Goal: Task Accomplishment & Management: Use online tool/utility

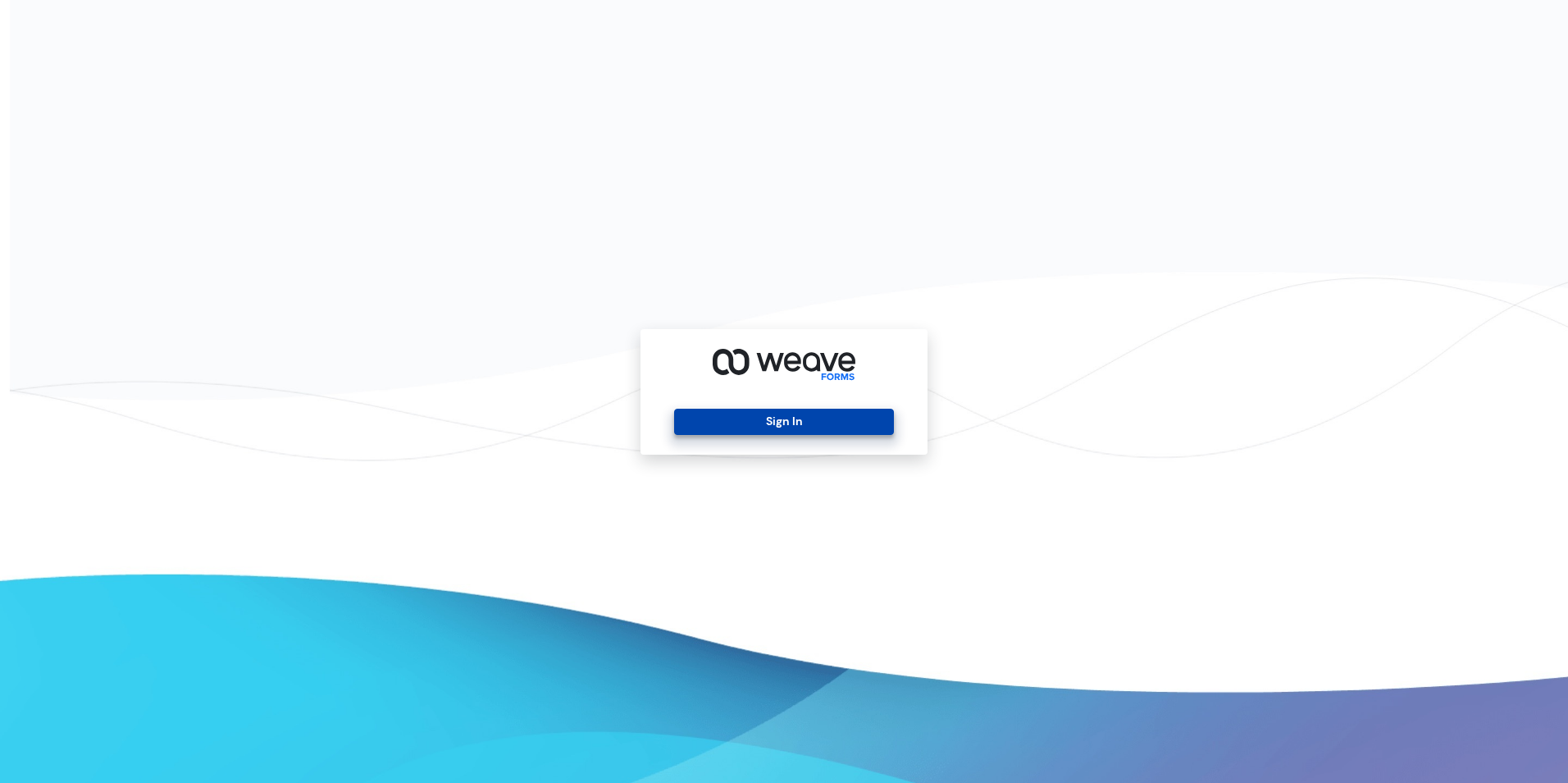
click at [785, 422] on button "Sign In" at bounding box center [784, 421] width 219 height 26
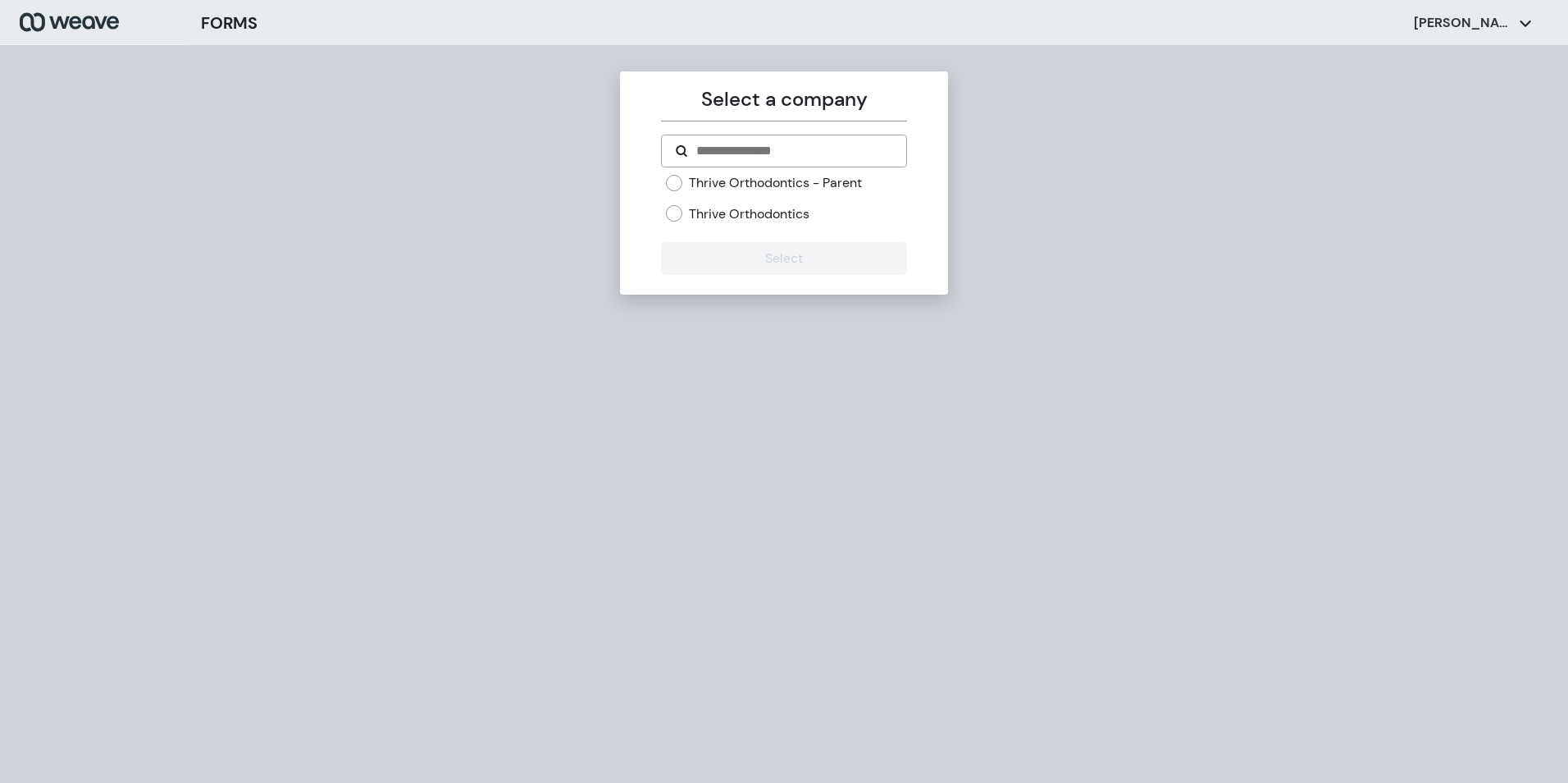
drag, startPoint x: 242, startPoint y: 386, endPoint x: 728, endPoint y: 428, distance: 487.8
click at [728, 428] on div "Select a company Thrive Orthodontics - Parent Thrive Orthodontics Select" at bounding box center [784, 437] width 1568 height 783
click at [779, 213] on label "Thrive Orthodontics" at bounding box center [749, 214] width 121 height 18
click at [789, 256] on button "Select" at bounding box center [784, 259] width 245 height 33
